Goal: Task Accomplishment & Management: Use online tool/utility

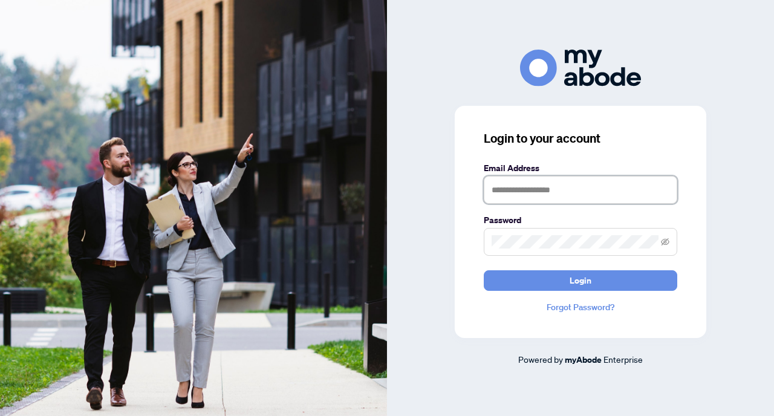
click at [504, 197] on input "text" at bounding box center [581, 190] width 194 height 28
type input "**********"
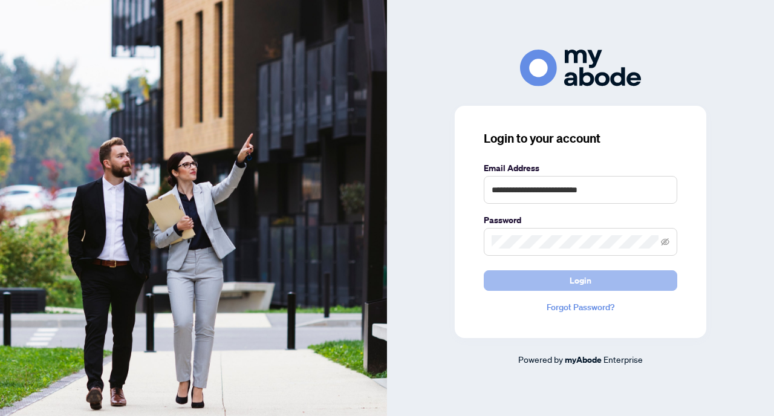
click at [595, 280] on button "Login" at bounding box center [581, 280] width 194 height 21
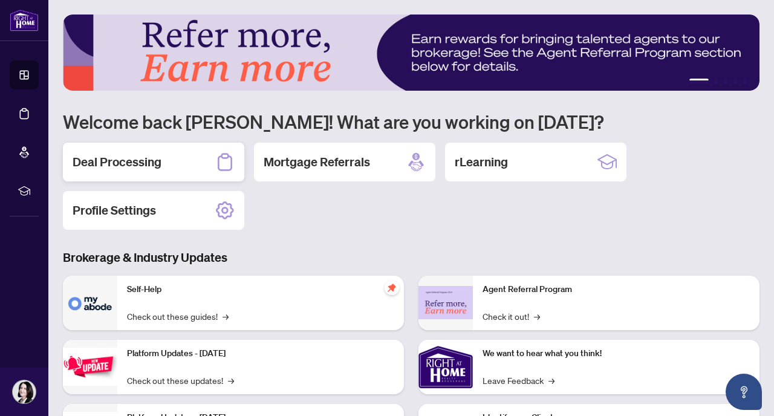
click at [146, 158] on h2 "Deal Processing" at bounding box center [117, 162] width 89 height 17
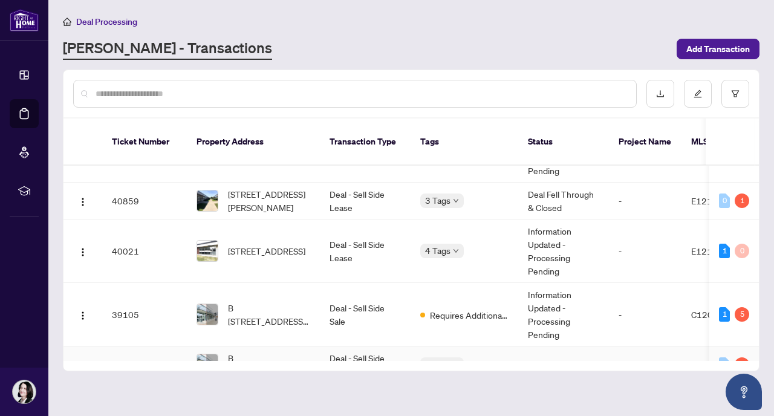
scroll to position [151, 0]
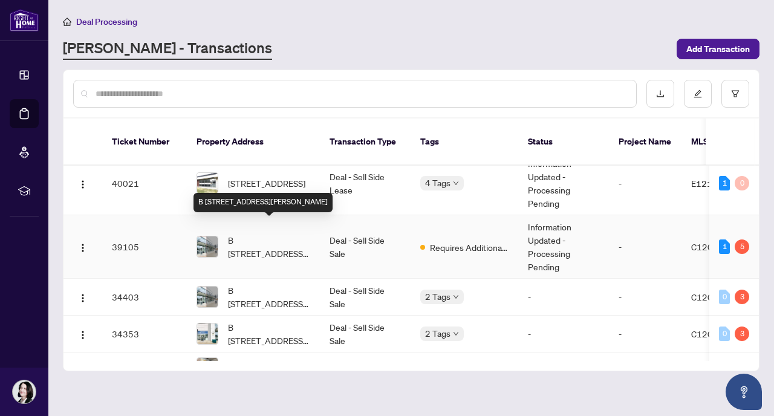
click at [243, 233] on span "B 119-1396 Don Mills Rd, Toronto, Ontario M3B 0A7, Canada" at bounding box center [269, 246] width 82 height 27
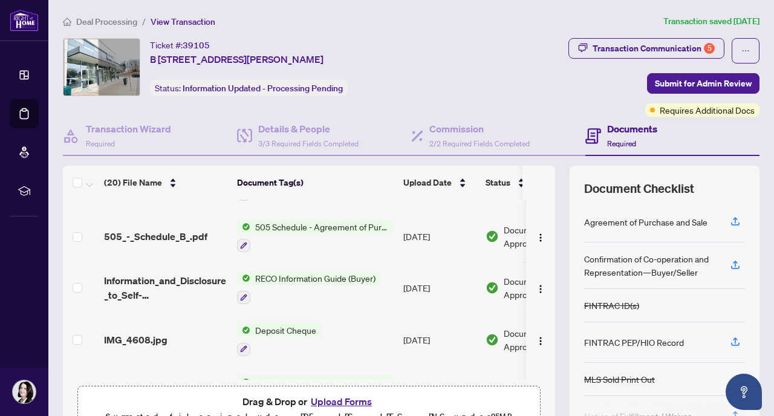
scroll to position [846, 0]
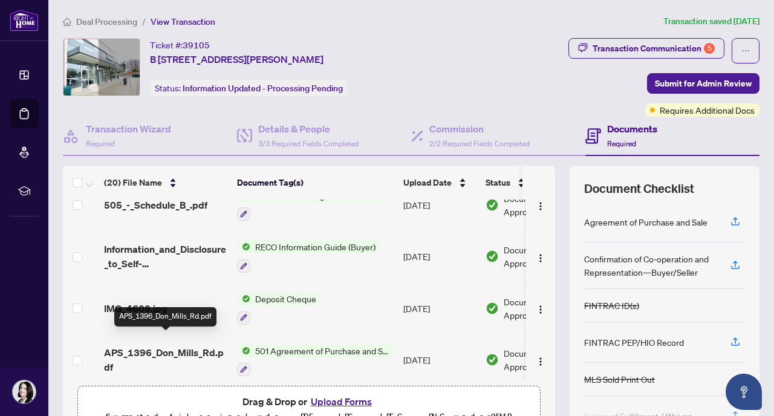
click at [204, 345] on span "APS_1396_Don_Mills_Rd.pdf" at bounding box center [165, 359] width 123 height 29
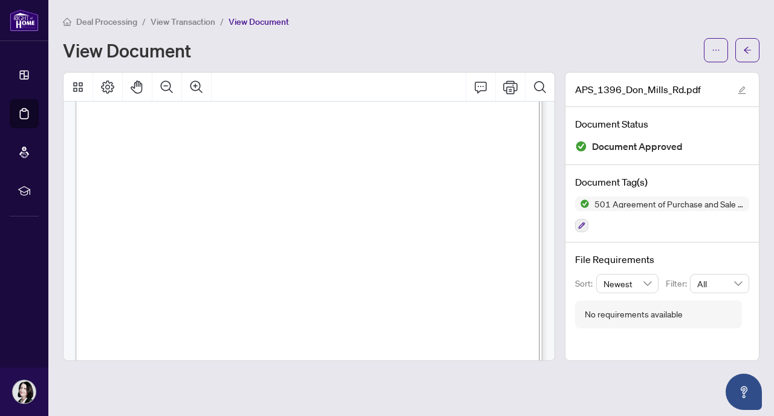
scroll to position [2749, 0]
